Goal: Use online tool/utility: Use online tool/utility

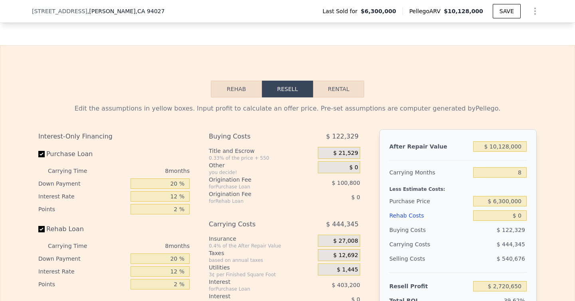
scroll to position [1135, 0]
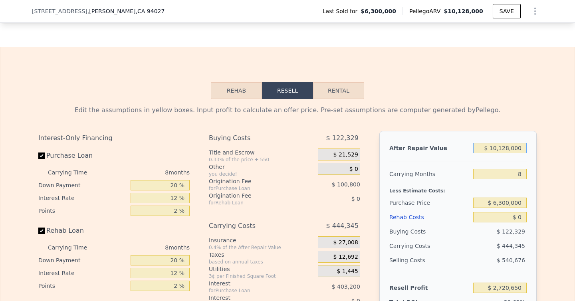
drag, startPoint x: 523, startPoint y: 145, endPoint x: 488, endPoint y: 145, distance: 35.5
click at [487, 146] on input "$ 10,128,000" at bounding box center [500, 148] width 54 height 10
type input "$ 2"
type input "-$ 6,840,214"
type input "$ 25"
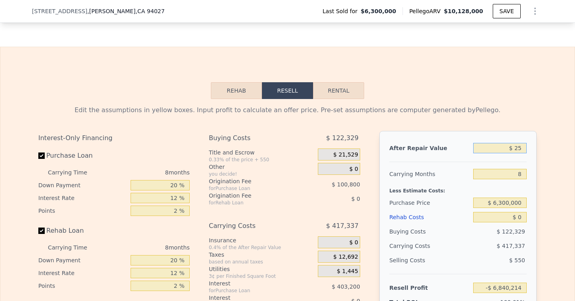
type input "-$ 6,840,193"
type input "$ 250"
type input "-$ 6,839,980"
type input "$ 2,500"
type input "-$ 6,837,857"
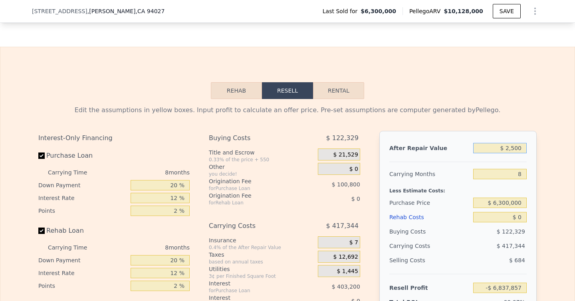
type input "$ 25,000"
type input "-$ 6,816,616"
type input "$ 250,000"
type input "-$ 6,604,216"
type input "$ 2,500,000"
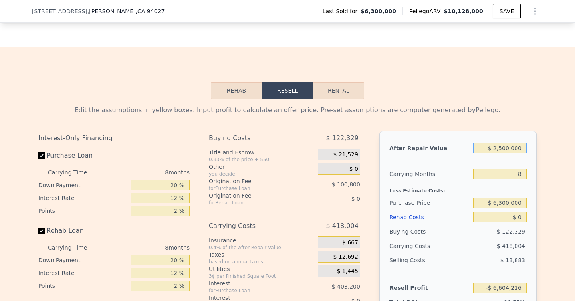
type input "-$ 4,480,208"
type input "$ 2,500,000"
drag, startPoint x: 522, startPoint y: 174, endPoint x: 513, endPoint y: 174, distance: 8.4
click at [498, 174] on input "8" at bounding box center [500, 174] width 54 height 10
type input "2"
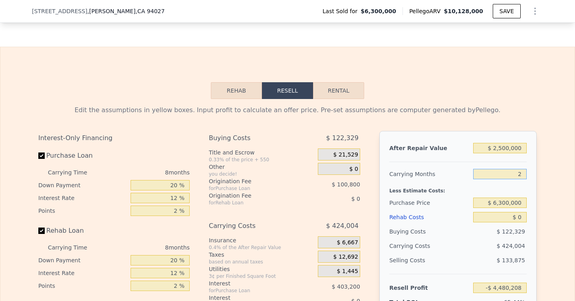
type input "-$ 4,162,205"
type input "3"
type input "-$ 4,215,206"
type input "30"
type input "-$ 5,646,218"
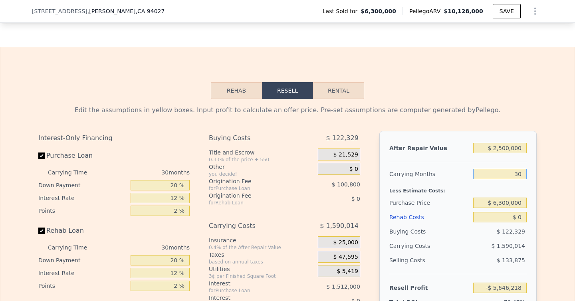
type input "30"
drag, startPoint x: 178, startPoint y: 189, endPoint x: 169, endPoint y: 189, distance: 8.8
click at [169, 189] on input "20 %" at bounding box center [160, 185] width 59 height 10
type input "1 %"
type input "-$ 6,029,258"
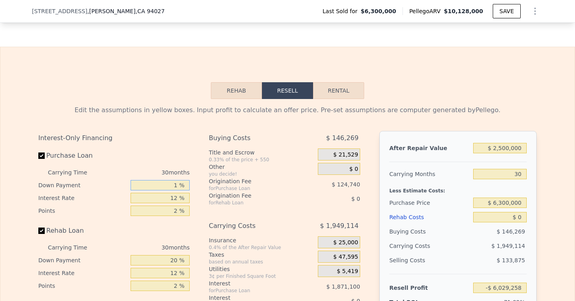
type input "10 %"
type input "-$ 5,847,818"
type input "10 %"
drag, startPoint x: 184, startPoint y: 195, endPoint x: 161, endPoint y: 195, distance: 22.8
click at [161, 195] on input "12 %" at bounding box center [160, 198] width 59 height 10
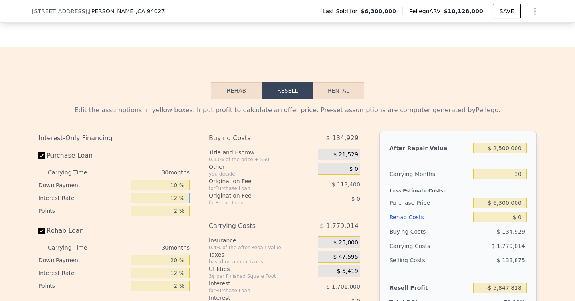
type input "1 %"
type input "-$ 4,288,568"
type input "10 %"
type input "-$ 5,564,318"
type input "10 %"
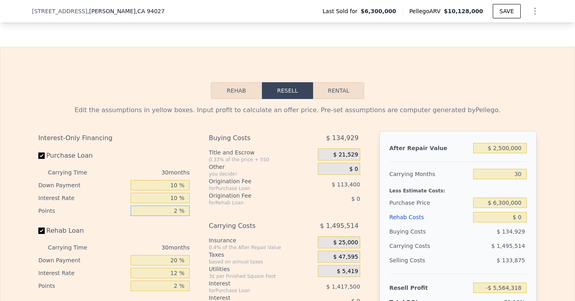
drag, startPoint x: 182, startPoint y: 210, endPoint x: 165, endPoint y: 210, distance: 17.2
click at [165, 210] on input "2 %" at bounding box center [160, 211] width 59 height 10
type input "1 %"
type input "-$ 5,507,618"
type input "1 %"
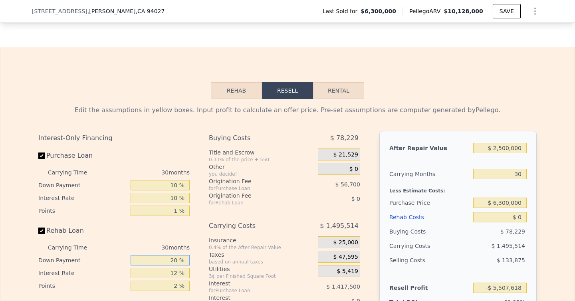
drag, startPoint x: 177, startPoint y: 261, endPoint x: 159, endPoint y: 261, distance: 18.0
click at [159, 261] on input "20 %" at bounding box center [160, 260] width 59 height 10
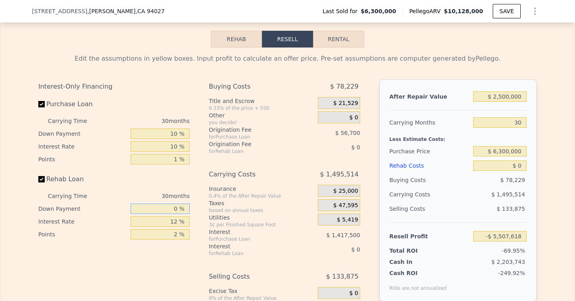
type input "0 %"
drag, startPoint x: 178, startPoint y: 221, endPoint x: 167, endPoint y: 221, distance: 11.6
click at [167, 221] on input "12 %" at bounding box center [160, 221] width 59 height 10
type input "10 %"
drag, startPoint x: 177, startPoint y: 233, endPoint x: 160, endPoint y: 233, distance: 17.2
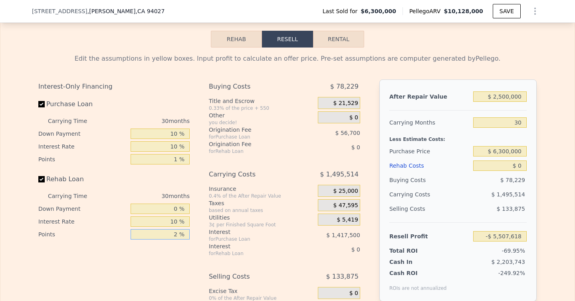
click at [160, 233] on input "2 %" at bounding box center [160, 234] width 59 height 10
type input "0 %"
drag, startPoint x: 523, startPoint y: 149, endPoint x: 492, endPoint y: 149, distance: 31.6
click at [492, 149] on input "$ 6,300,000" at bounding box center [500, 151] width 54 height 10
type input "$ 5,006,300,000"
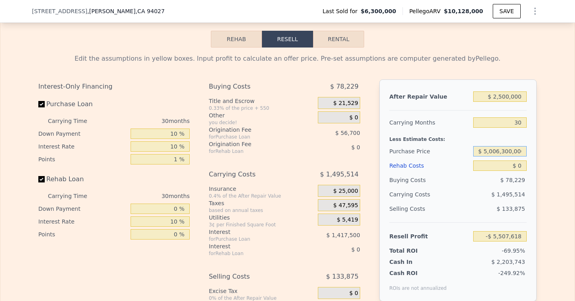
drag, startPoint x: 484, startPoint y: 150, endPoint x: 575, endPoint y: 150, distance: 90.3
click at [498, 150] on div "Rehab Resell Rental Edit the assumptions in yellow boxes. Input profit to calcu…" at bounding box center [287, 187] width 575 height 385
type input "$ 950,000"
type input "$ 1,112,097"
drag, startPoint x: 524, startPoint y: 165, endPoint x: 519, endPoint y: 165, distance: 5.2
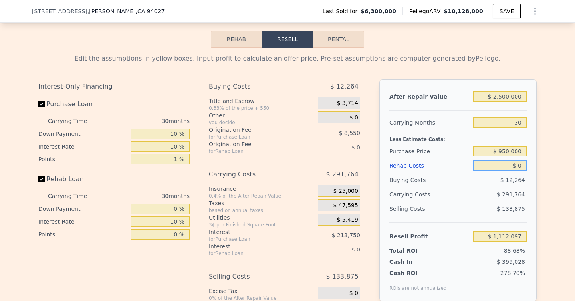
click at [498, 165] on input "$ 0" at bounding box center [500, 166] width 54 height 10
type input "$ 8"
type input "$ 1,112,089"
type input "$ 80"
type input "$ 1,111,987"
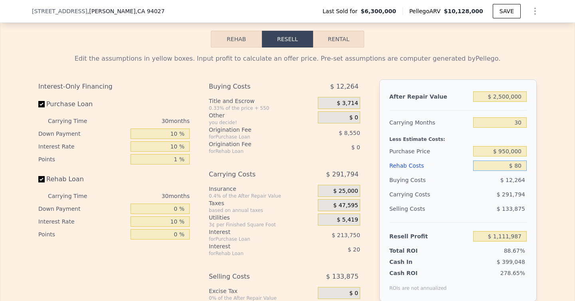
type input "$ 800"
type input "$ 1,111,087"
type input "$ 8,000"
type input "$ 1,102,087"
type input "$ 80,000"
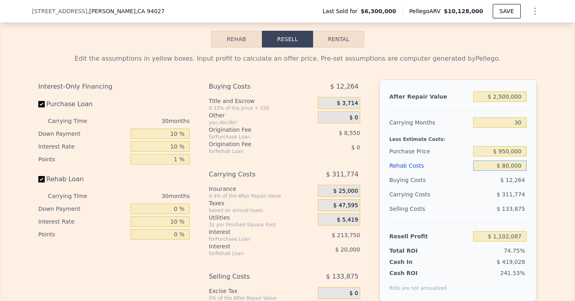
type input "$ 1,012,087"
type input "$ 800,000"
type input "$ 112,087"
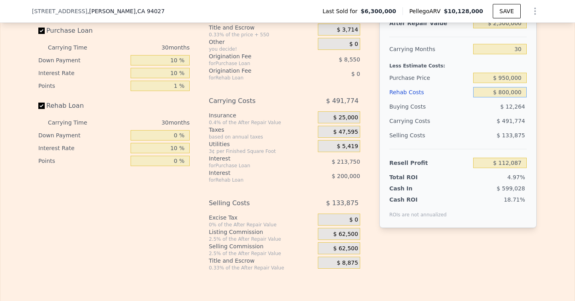
scroll to position [1262, 0]
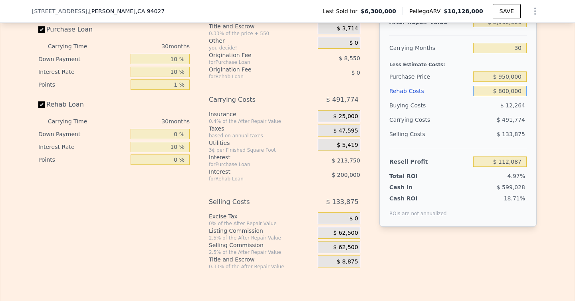
type input "$ 800,000"
click at [353, 230] on span "$ 62,500" at bounding box center [345, 233] width 25 height 7
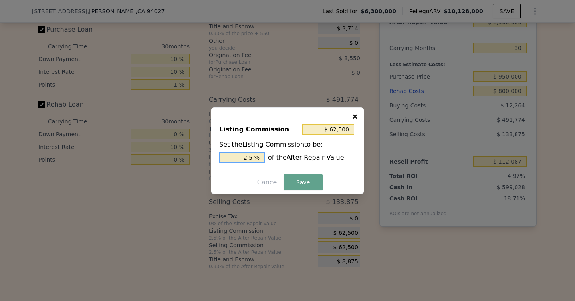
drag, startPoint x: 253, startPoint y: 158, endPoint x: 235, endPoint y: 158, distance: 18.0
click at [235, 158] on input "2.5 %" at bounding box center [242, 158] width 46 height 10
type input "$ 25,000"
type input "1.0 %"
click at [296, 183] on button "Save" at bounding box center [303, 183] width 39 height 16
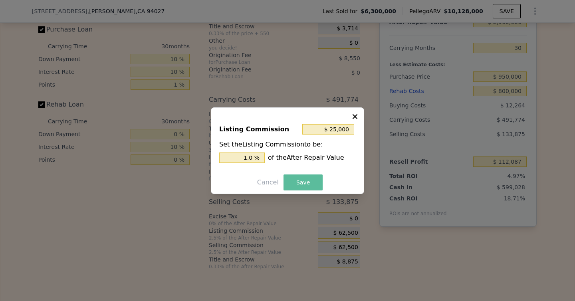
type input "$ 149,587"
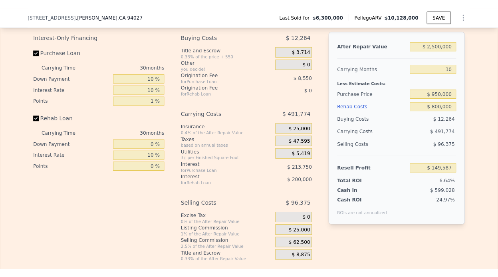
scroll to position [1237, 0]
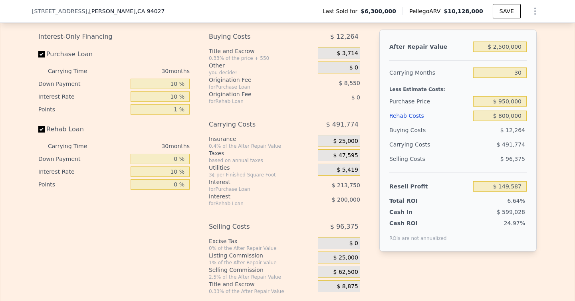
click at [351, 67] on span "$ 0" at bounding box center [353, 67] width 9 height 7
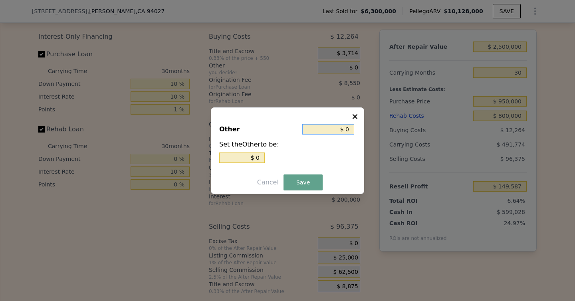
drag, startPoint x: 351, startPoint y: 127, endPoint x: 344, endPoint y: 127, distance: 6.8
click at [344, 127] on input "$ 0" at bounding box center [328, 129] width 52 height 10
type input "$ 50"
type input "$ 500"
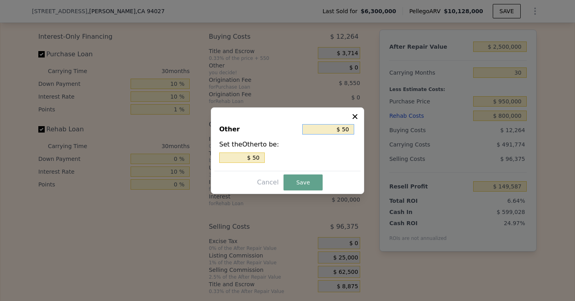
type input "$ 500"
type input "$ 5,000"
type input "$ 50,000"
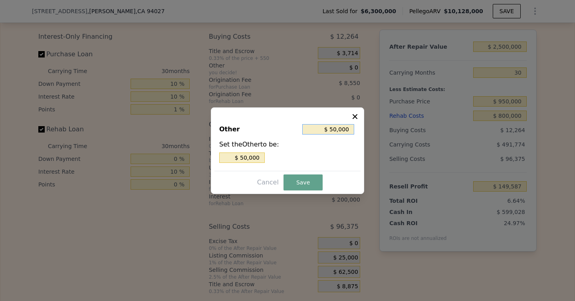
click at [331, 126] on input "$ 50,000" at bounding box center [328, 129] width 52 height 10
type input "$ 150,000"
click at [312, 180] on button "Save" at bounding box center [303, 183] width 39 height 16
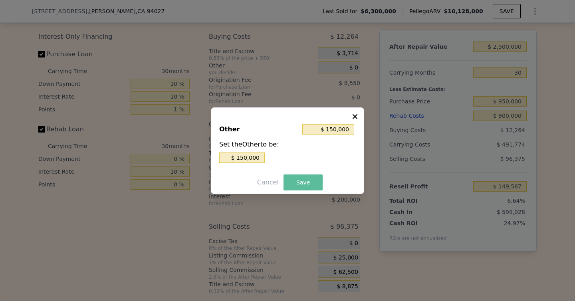
type input "-$ 413"
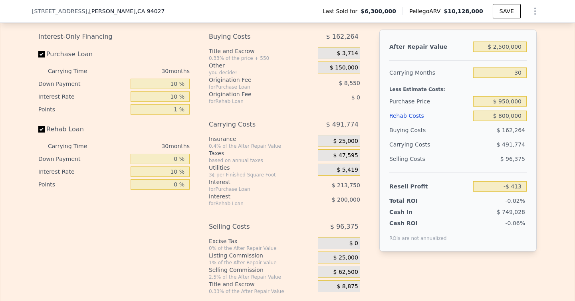
click at [357, 66] on span "$ 150,000" at bounding box center [344, 67] width 28 height 7
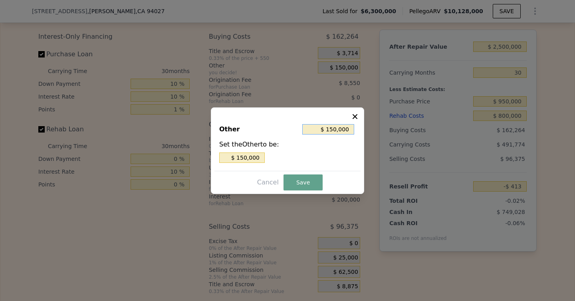
drag, startPoint x: 352, startPoint y: 128, endPoint x: 325, endPoint y: 128, distance: 27.2
click at [325, 128] on input "$ 150,000" at bounding box center [328, 129] width 52 height 10
type input "$ 1"
type input "$ 10"
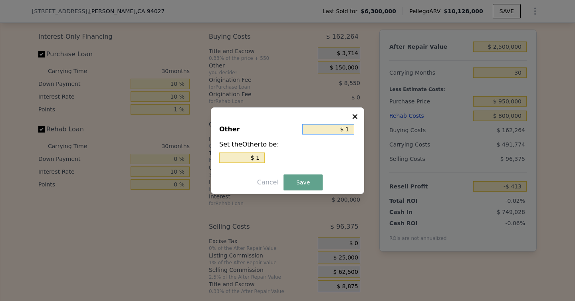
type input "$ 10"
type input "$ 100"
type input "$ 1,000"
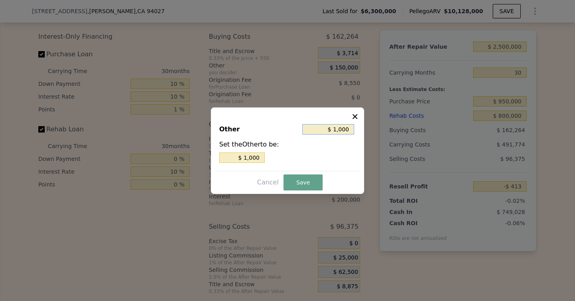
type input "$ 10,000"
click at [312, 180] on button "Save" at bounding box center [303, 183] width 39 height 16
type input "$ 139,587"
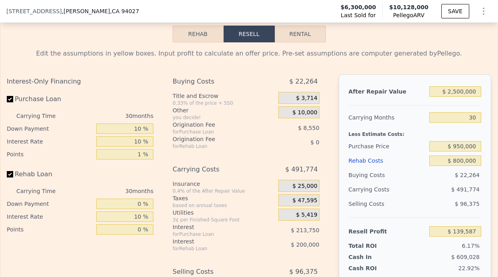
scroll to position [1282, 0]
